Goal: Task Accomplishment & Management: Use online tool/utility

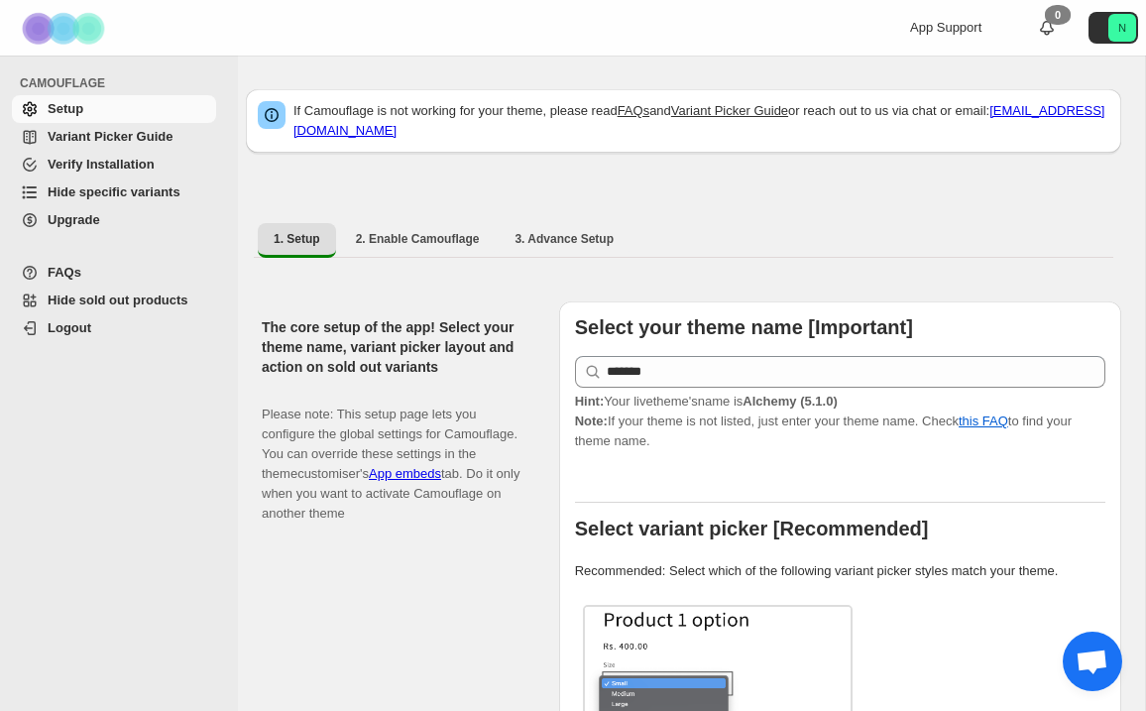
click at [86, 138] on span "Variant Picker Guide" at bounding box center [110, 136] width 125 height 15
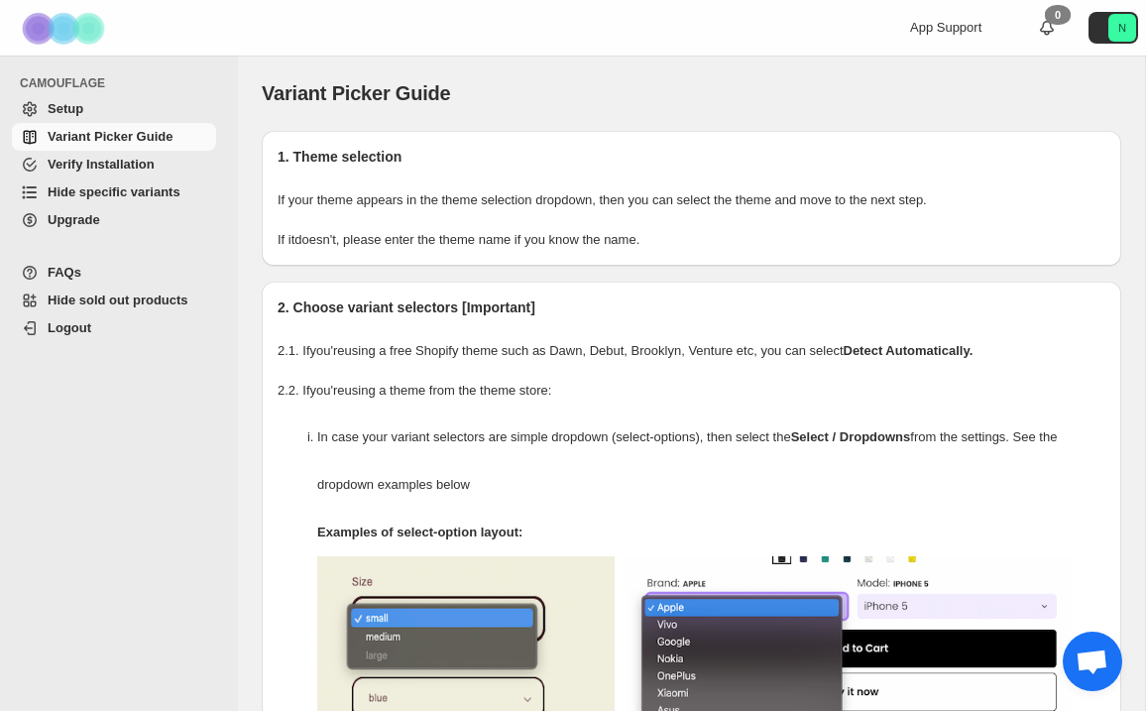
click at [107, 192] on span "Hide specific variants" at bounding box center [114, 191] width 133 height 15
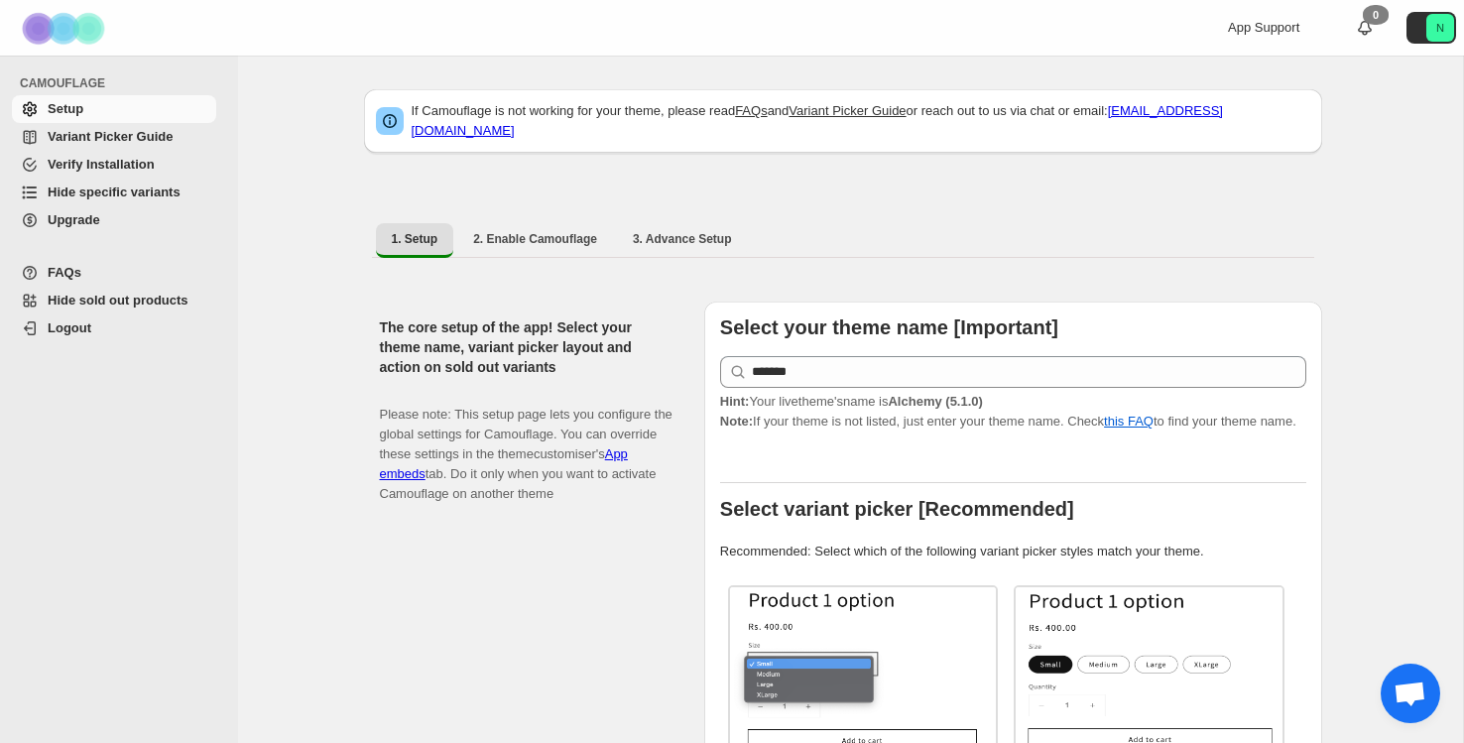
click at [153, 137] on span "Variant Picker Guide" at bounding box center [110, 136] width 125 height 15
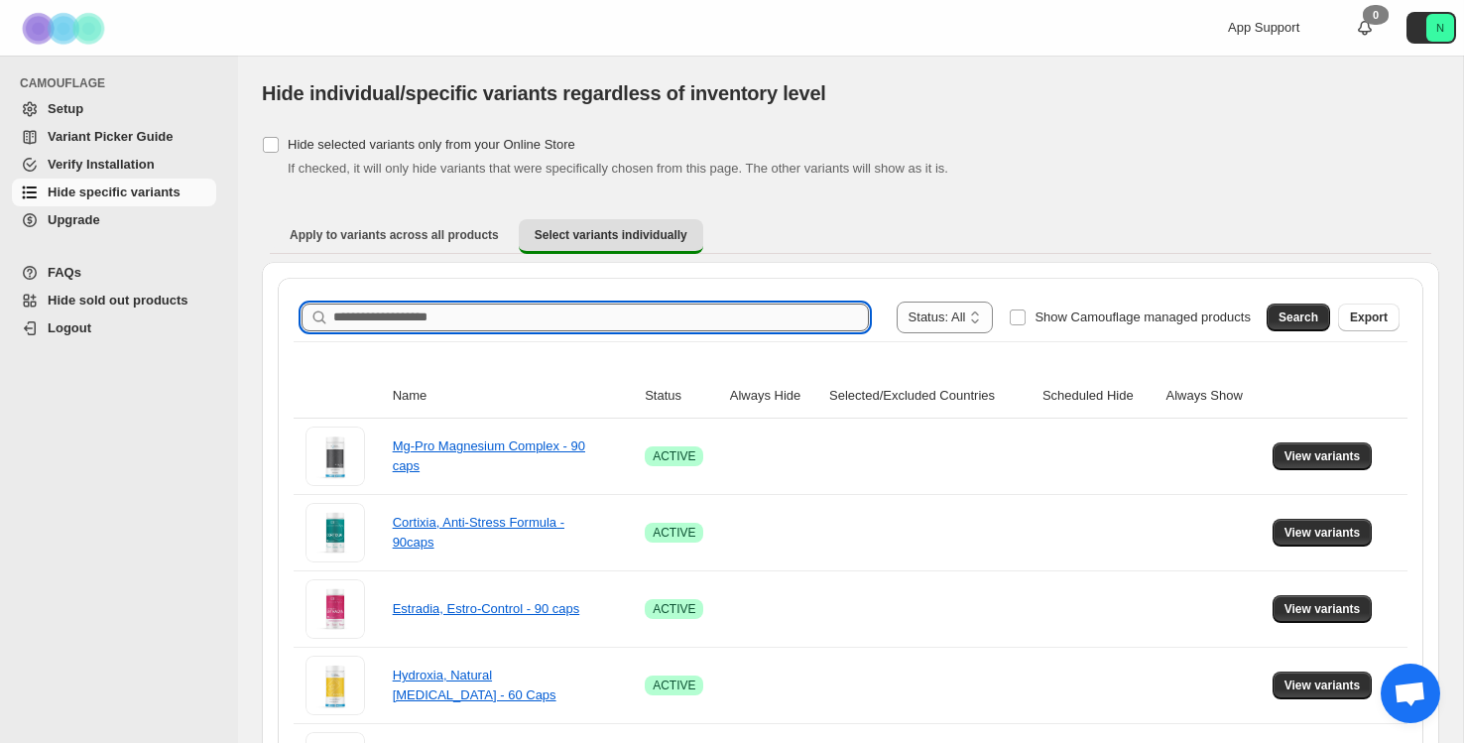
click at [434, 329] on input "Search product name" at bounding box center [601, 317] width 536 height 28
click at [543, 443] on link "Mg-Pro Magnesium Complex - 90 caps" at bounding box center [489, 455] width 192 height 35
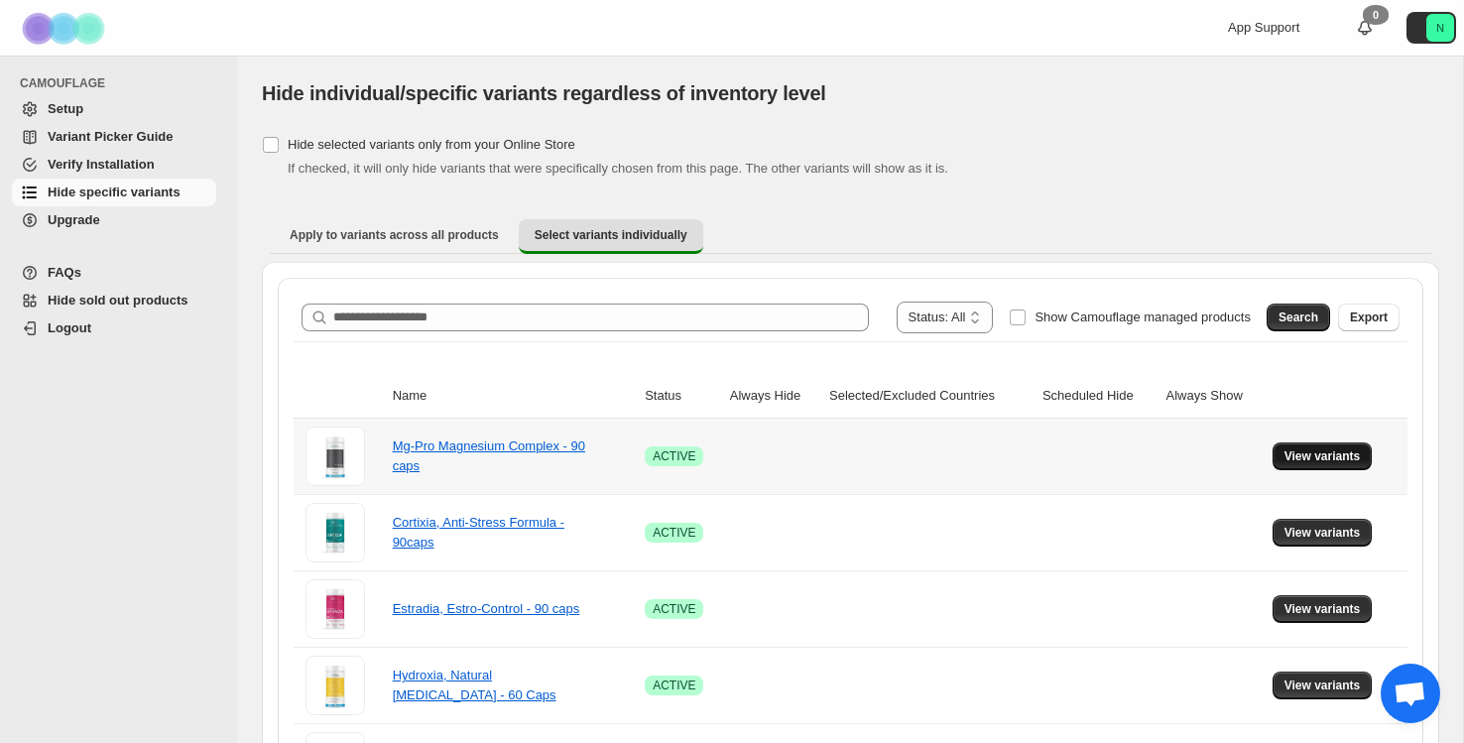
click at [1327, 457] on span "View variants" at bounding box center [1322, 456] width 76 height 16
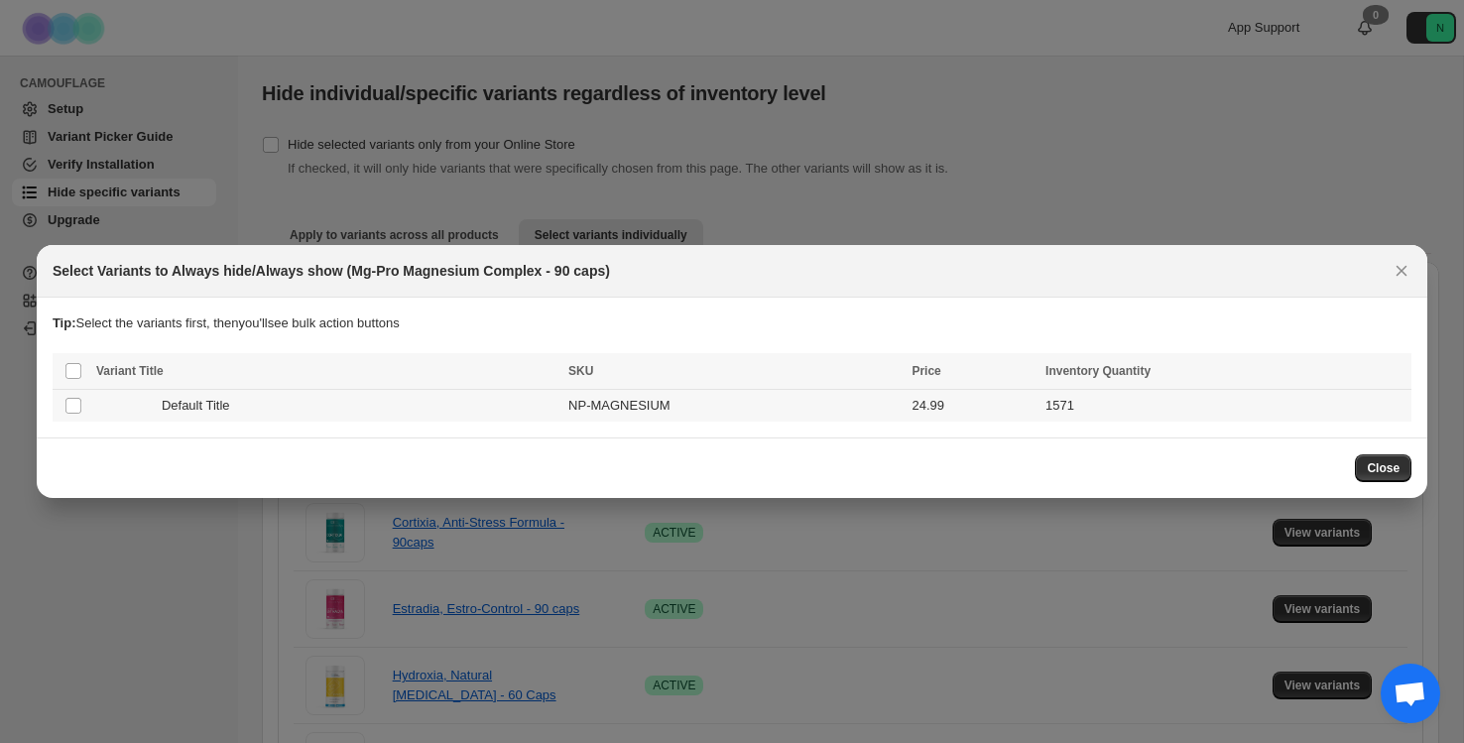
click at [84, 403] on td "Select product variant" at bounding box center [72, 406] width 38 height 33
click at [1408, 380] on div "Deselect product variant 1 selected Always hide Always show Schedule hide Succe…" at bounding box center [732, 373] width 1359 height 40
click at [1392, 373] on icon "More actions" at bounding box center [1391, 373] width 3 height 3
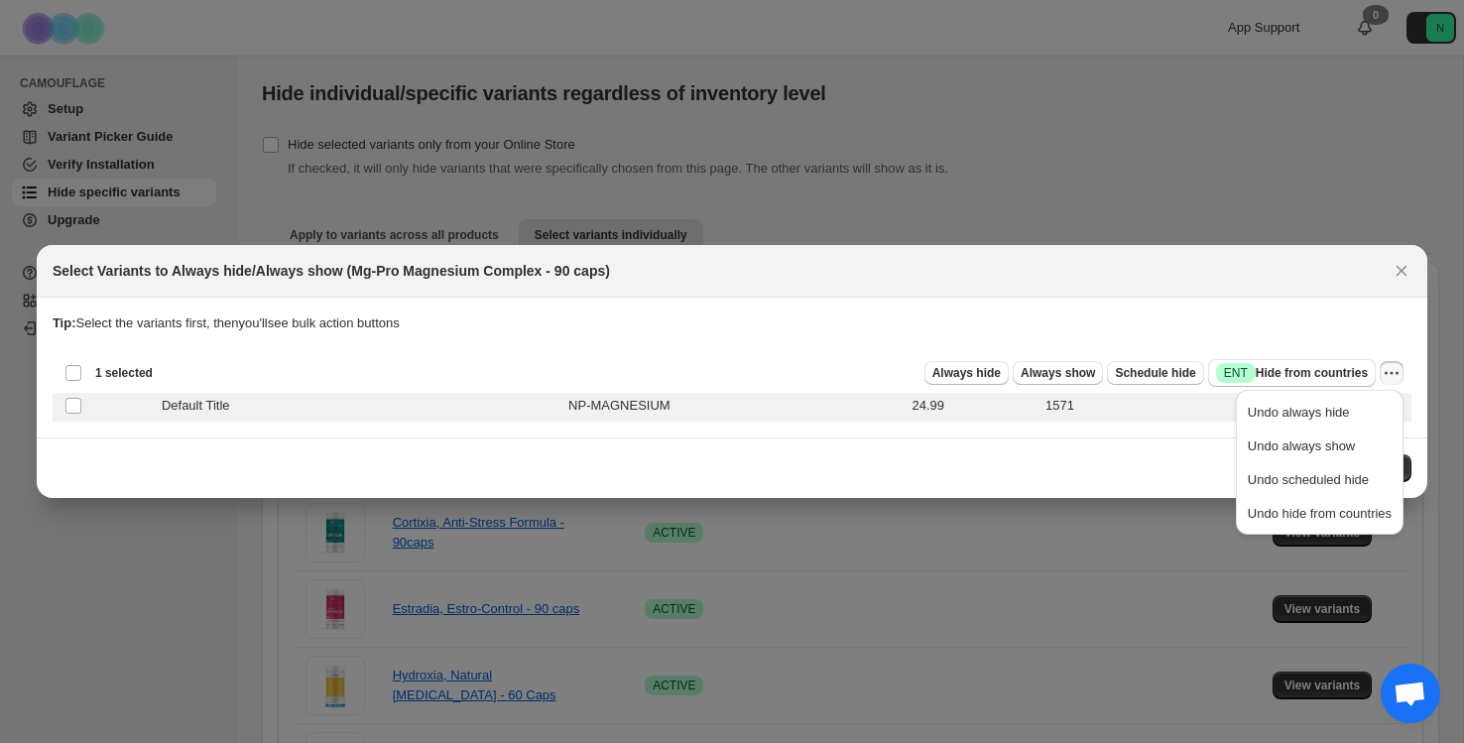
click at [1333, 298] on section "Tip: Select the variants first, then you'll see bulk action buttons Loading pro…" at bounding box center [732, 368] width 1390 height 140
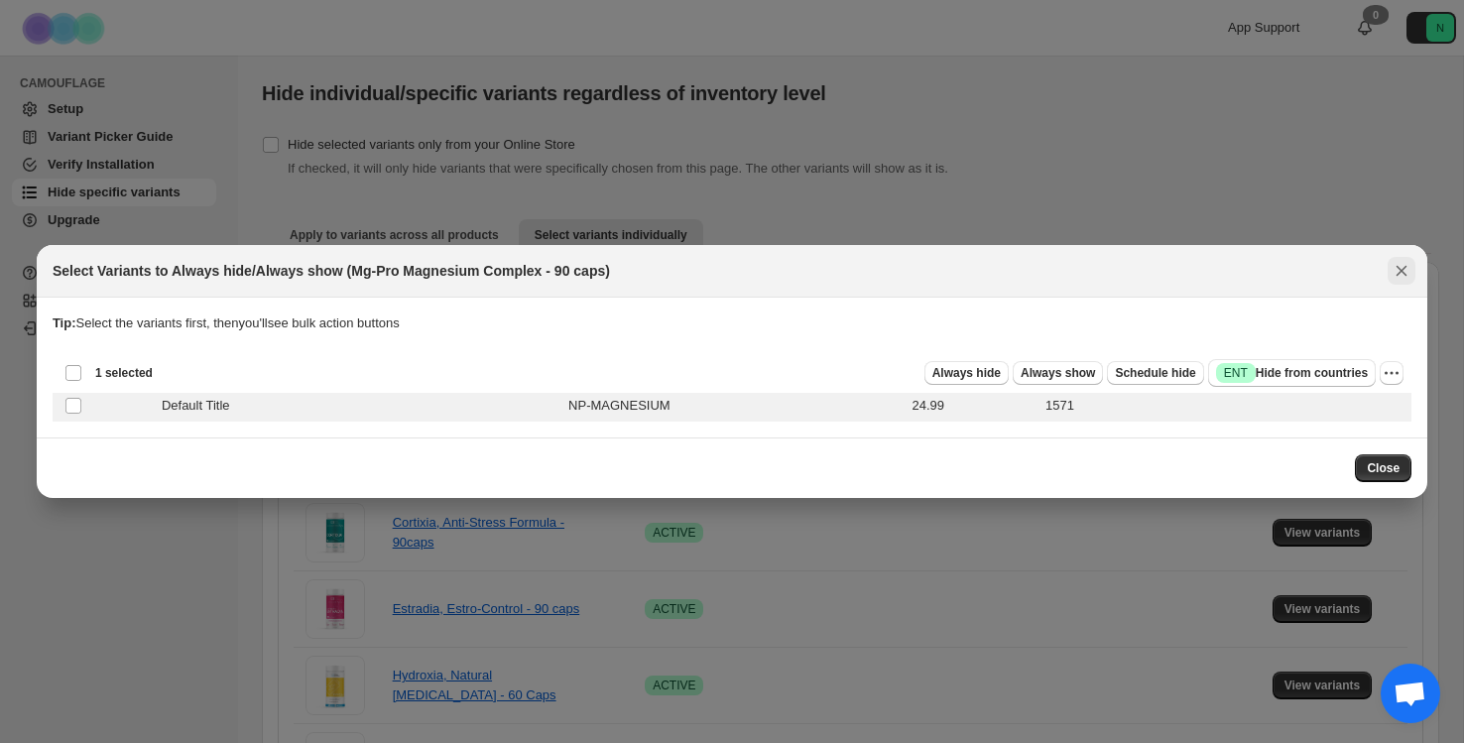
click at [1399, 273] on icon "Close" at bounding box center [1401, 271] width 20 height 20
